Goal: Navigation & Orientation: Find specific page/section

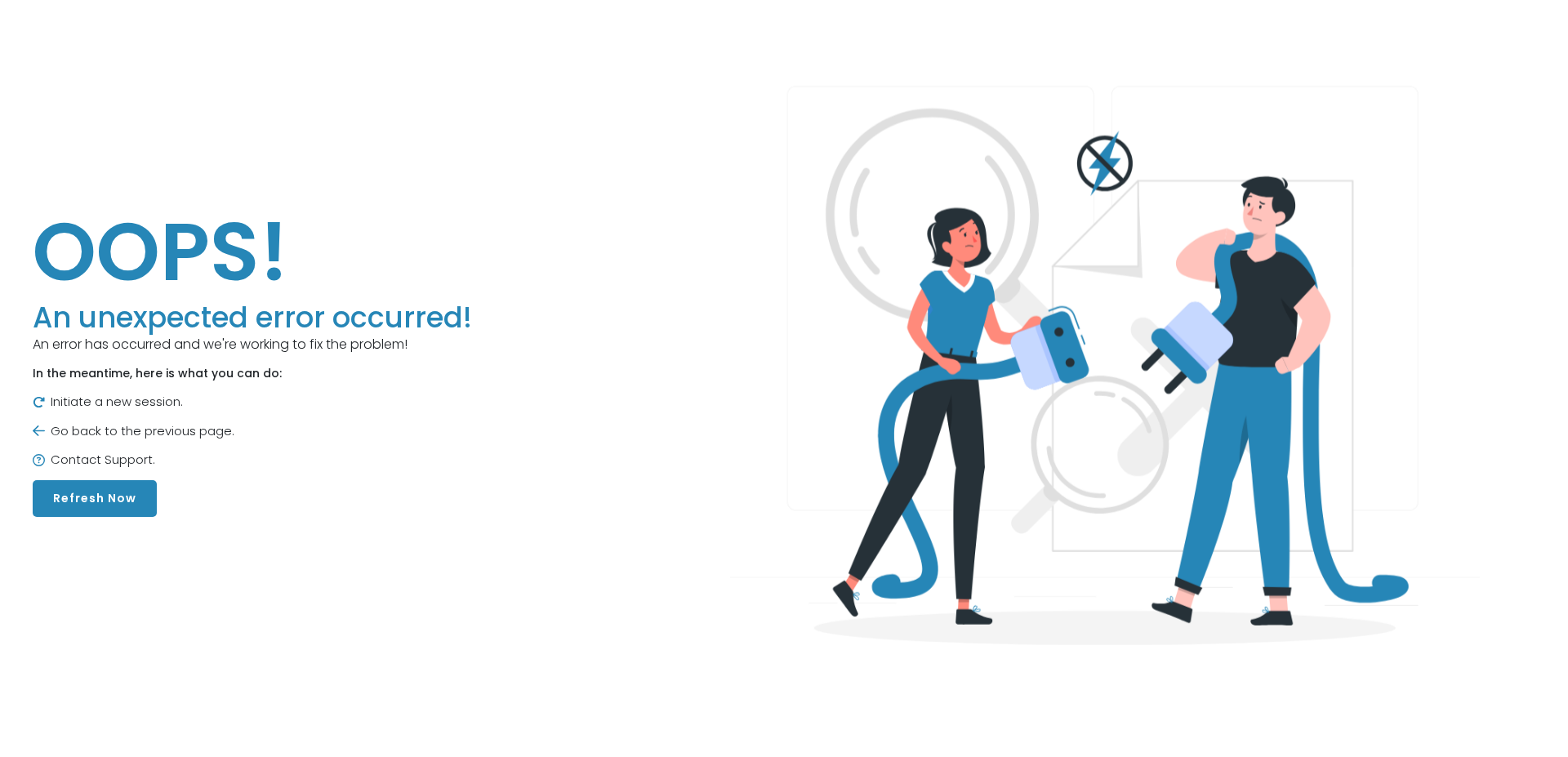
click at [93, 506] on button "Refresh Now" at bounding box center [94, 498] width 124 height 37
